Goal: Transaction & Acquisition: Purchase product/service

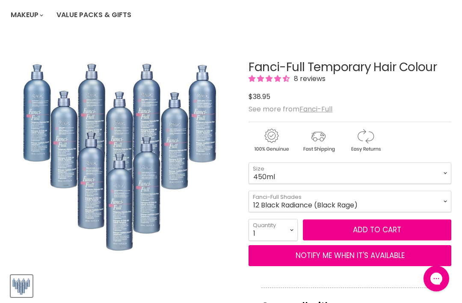
click at [434, 219] on button "Add to cart" at bounding box center [377, 229] width 149 height 21
click at [295, 233] on select "1 2 3 4 5 6 7 8 9 10+" at bounding box center [273, 229] width 49 height 21
select select "2"
type input "2"
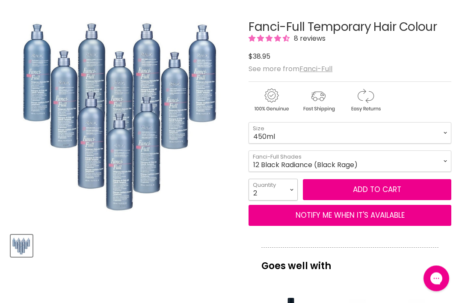
scroll to position [129, 0]
click at [441, 153] on select "12 Black Radiance (Black Rage) 13 Chocolate Kiss 16 Hidden Honey 18 Spun Sand 2…" at bounding box center [350, 160] width 203 height 21
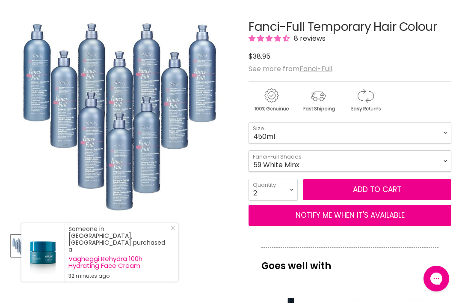
click at [444, 156] on select "12 Black Radiance (Black Rage) 13 Chocolate Kiss 16 Hidden Honey 18 Spun Sand 2…" at bounding box center [350, 160] width 203 height 21
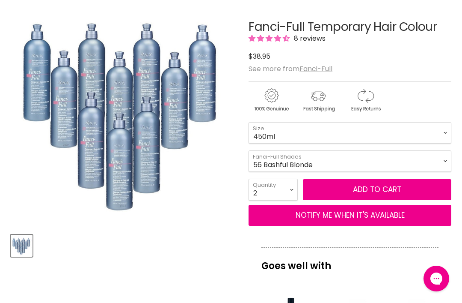
click at [405, 190] on button "Add to cart" at bounding box center [377, 189] width 149 height 21
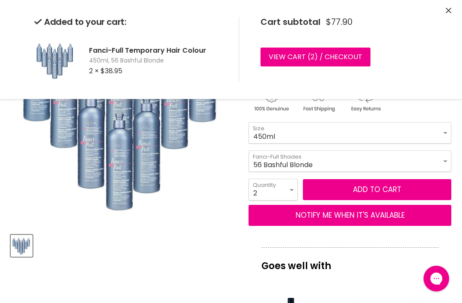
click at [457, 8] on div "Added to your cart: Fanci-Full Temporary Hair Colour 450ml, 56 Bashful Blonde 2…" at bounding box center [231, 49] width 462 height 99
click at [447, 13] on icon "Close" at bounding box center [449, 11] width 6 height 6
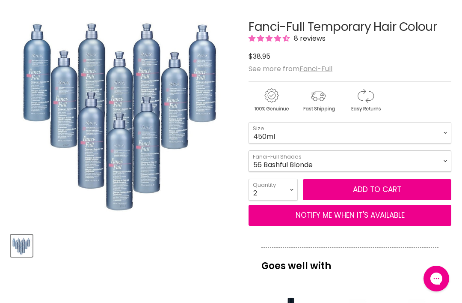
click at [435, 161] on select "12 Black Radiance (Black Rage) 13 Chocolate Kiss 16 Hidden Honey 18 Spun Sand 2…" at bounding box center [350, 160] width 203 height 21
click at [434, 164] on select "12 Black Radiance (Black Rage) 13 Chocolate Kiss 16 Hidden Honey 18 Spun Sand 2…" at bounding box center [350, 160] width 203 height 21
select select "59 White Minx"
click at [439, 163] on select "12 Black Radiance (Black Rage) 13 Chocolate Kiss 16 Hidden Honey 18 Spun Sand 2…" at bounding box center [350, 160] width 203 height 21
click at [277, 161] on select "12 Black Radiance (Black Rage) 13 Chocolate Kiss 16 Hidden Honey 18 Spun Sand 2…" at bounding box center [350, 160] width 203 height 21
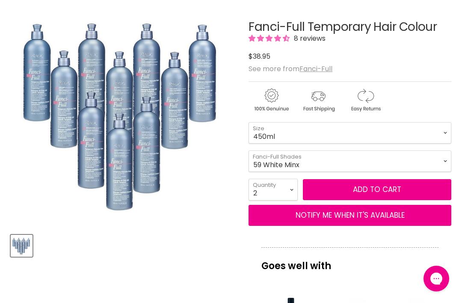
click at [331, 65] on u "Fanci-Full" at bounding box center [316, 69] width 33 height 10
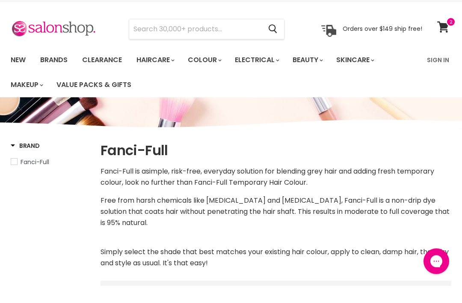
scroll to position [20, 0]
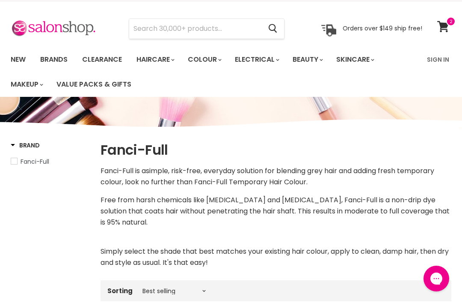
click at [450, 24] on span at bounding box center [451, 21] width 9 height 9
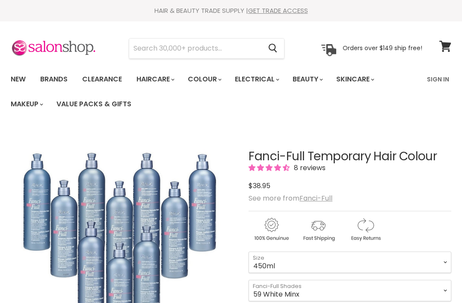
scroll to position [157, 0]
